Goal: Obtain resource: Obtain resource

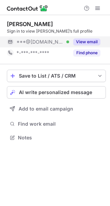
scroll to position [133, 110]
click at [84, 38] on button "View email" at bounding box center [86, 41] width 27 height 7
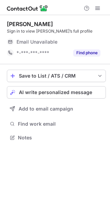
scroll to position [133, 110]
